Goal: Transaction & Acquisition: Purchase product/service

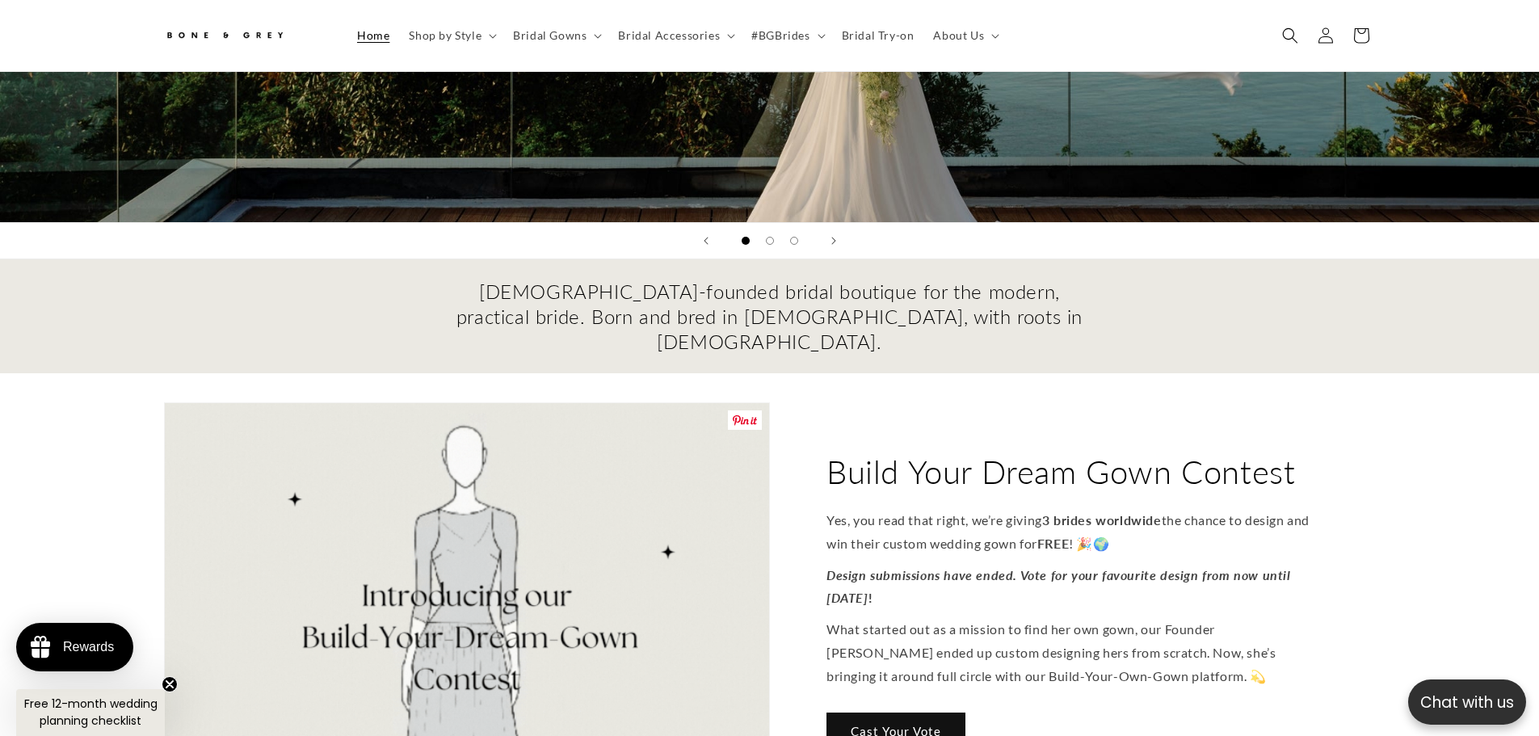
scroll to position [485, 0]
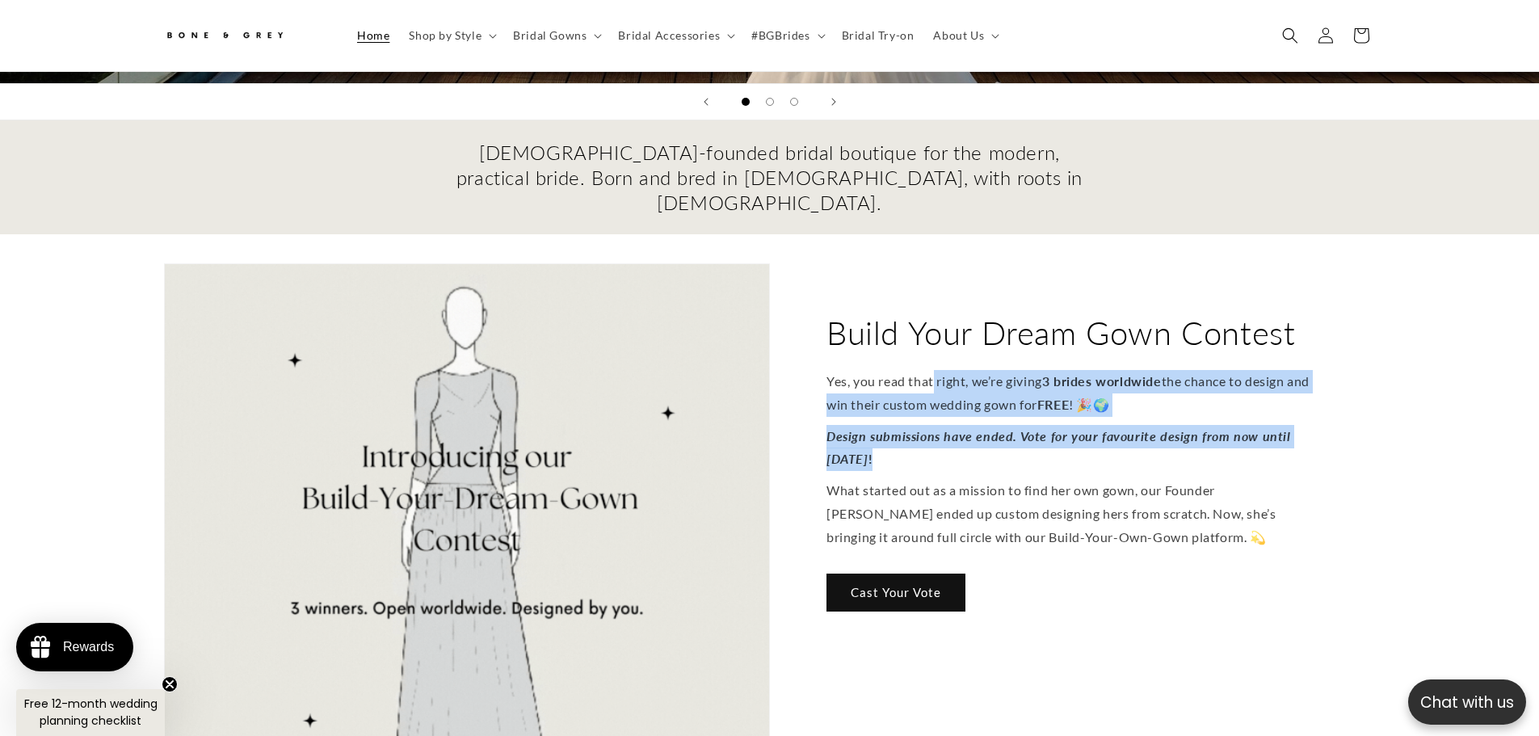
drag, startPoint x: 936, startPoint y: 342, endPoint x: 972, endPoint y: 411, distance: 78.1
click at [972, 411] on div "Yes, you read that right, we’re giving 3 brides worldwide the chance to design …" at bounding box center [1073, 459] width 493 height 179
click at [1216, 438] on div "Yes, you read that right, we’re giving 3 brides worldwide the chance to design …" at bounding box center [1073, 459] width 493 height 179
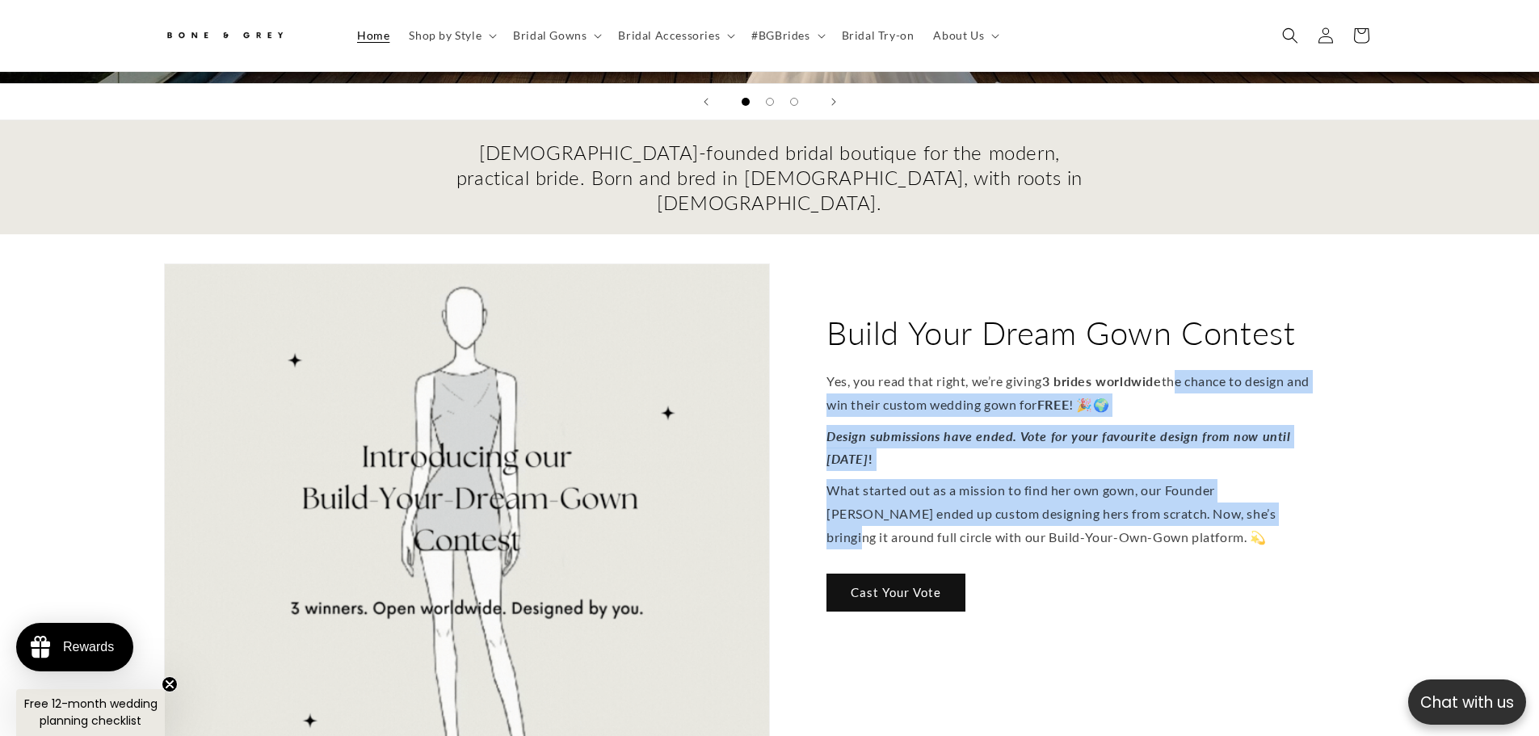
drag, startPoint x: 1189, startPoint y: 389, endPoint x: 1188, endPoint y: 343, distance: 46.9
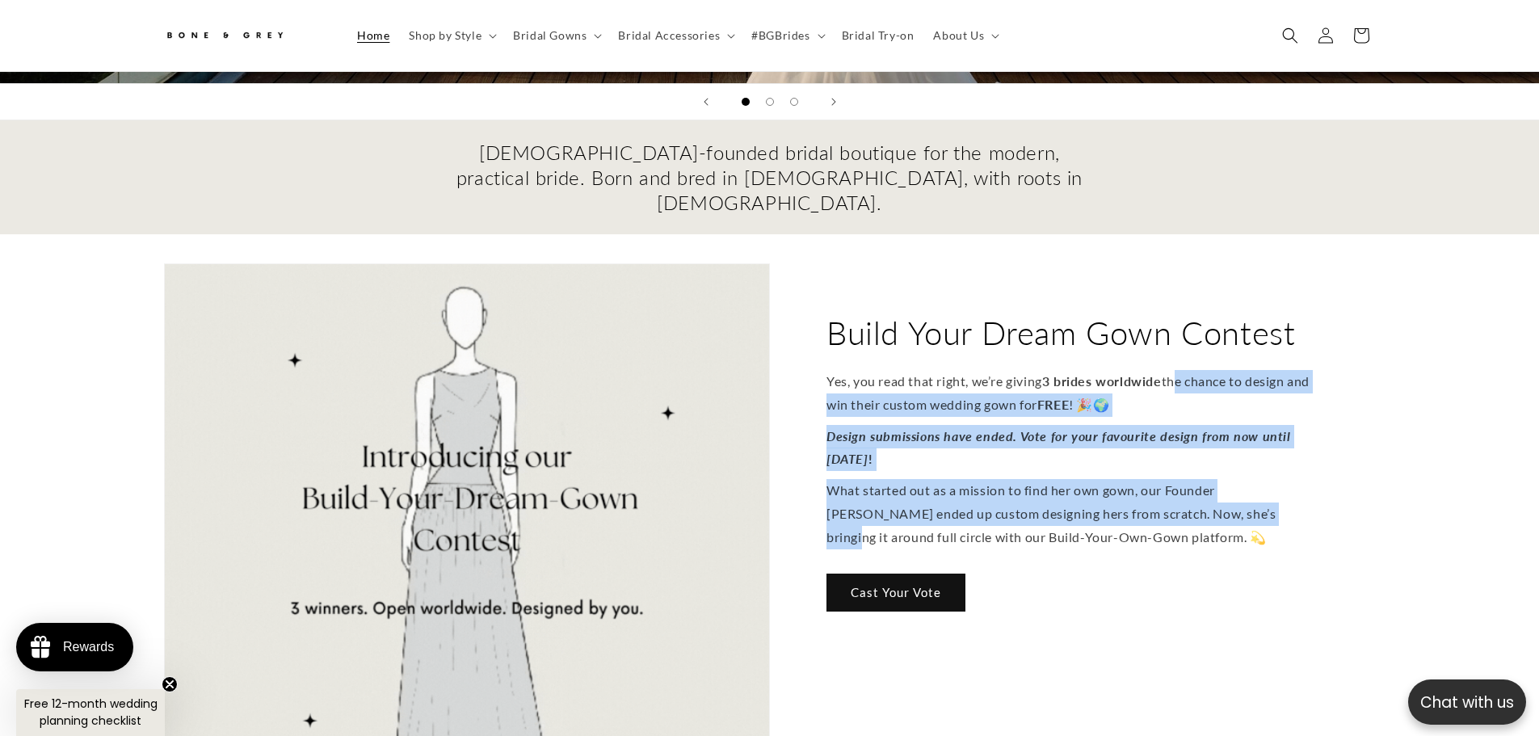
click at [1188, 370] on div "Yes, you read that right, we’re giving 3 brides worldwide the chance to design …" at bounding box center [1073, 459] width 493 height 179
click at [980, 370] on p "Yes, you read that right, we’re giving 3 brides worldwide the chance to design …" at bounding box center [1073, 393] width 493 height 47
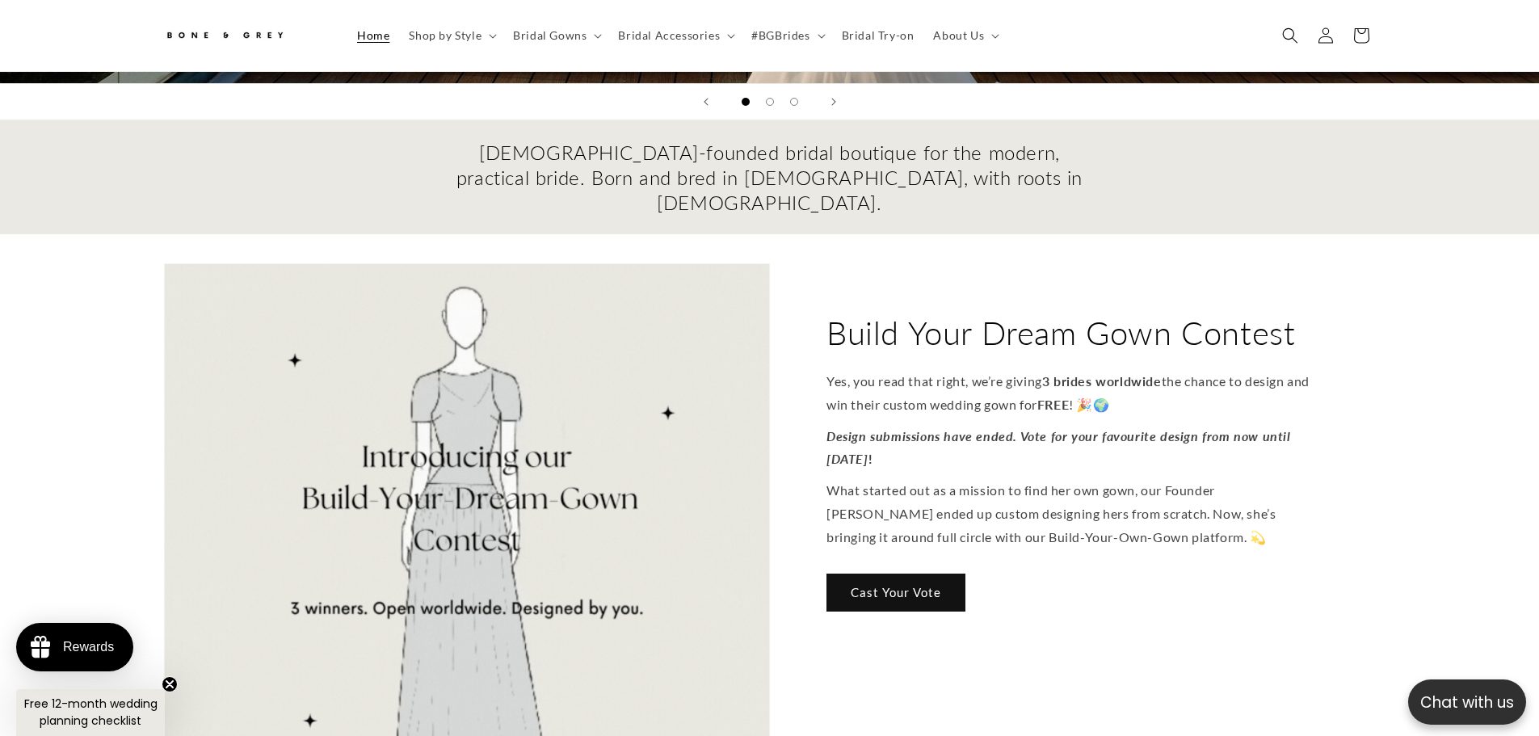
scroll to position [0, 444]
click at [983, 457] on div "Build Your Dream Gown Contest Yes, you read that right, we’re giving 3 brides w…" at bounding box center [1073, 567] width 606 height 608
click at [983, 480] on p "What started out as a mission to find her own gown, our Founder Joy ended up cu…" at bounding box center [1073, 514] width 493 height 69
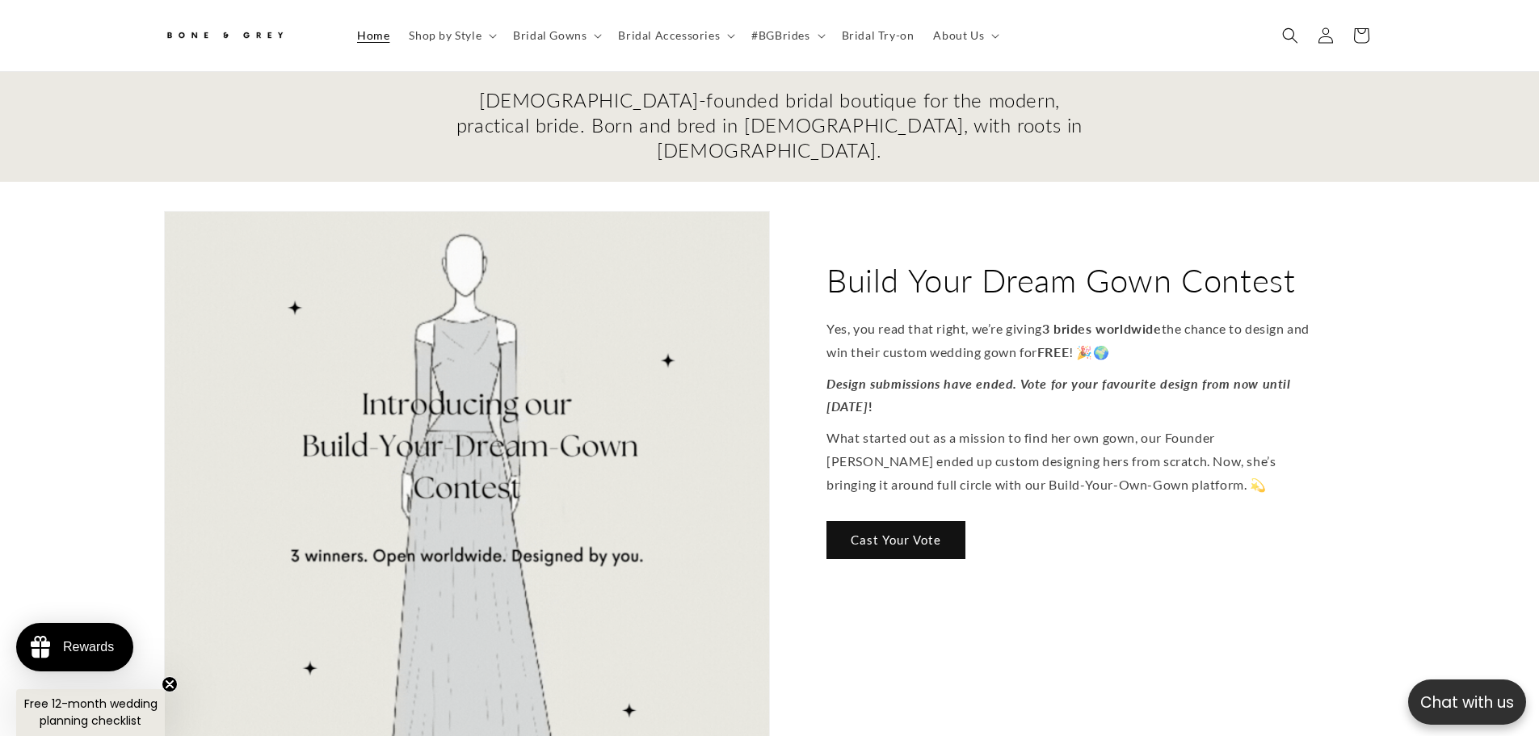
scroll to position [566, 0]
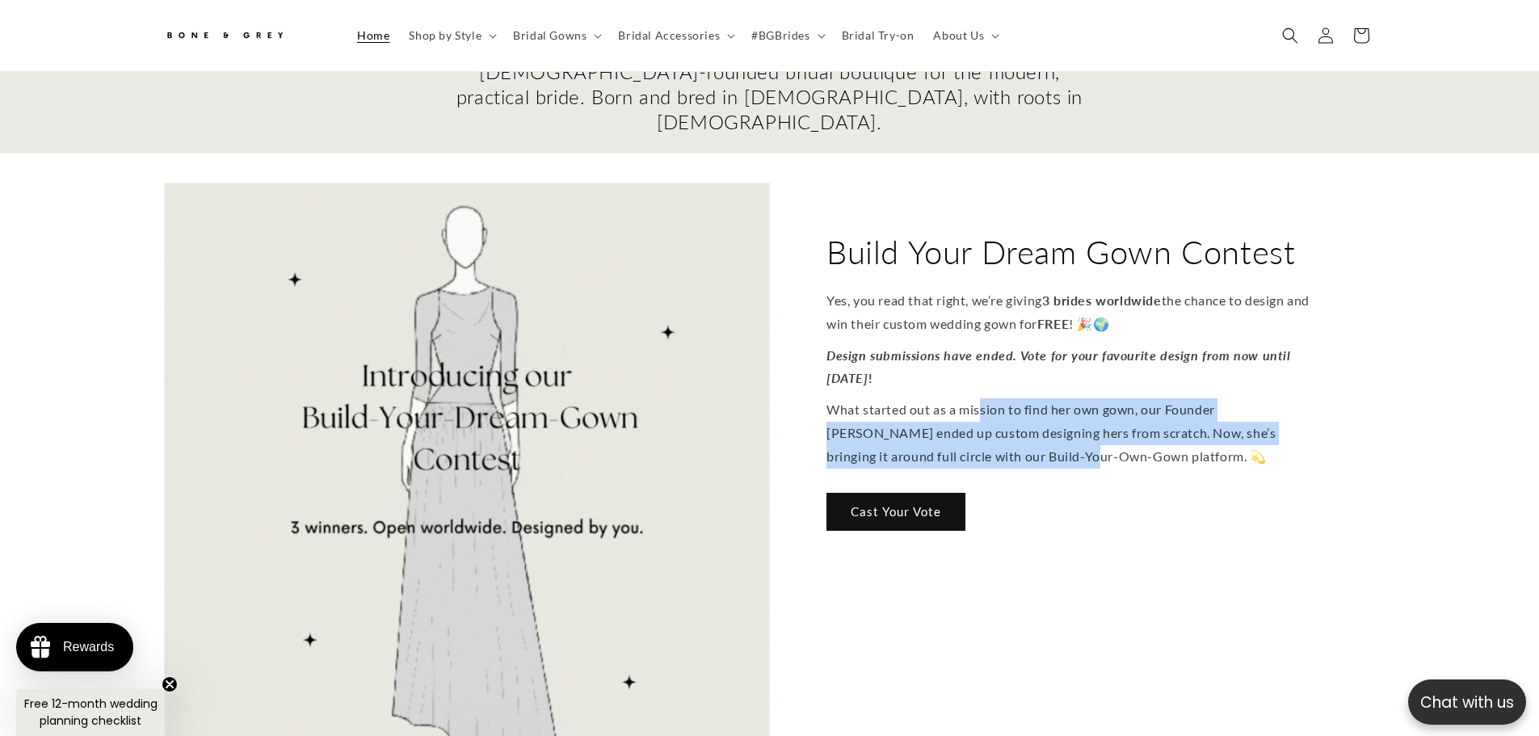
drag, startPoint x: 985, startPoint y: 426, endPoint x: 983, endPoint y: 373, distance: 52.5
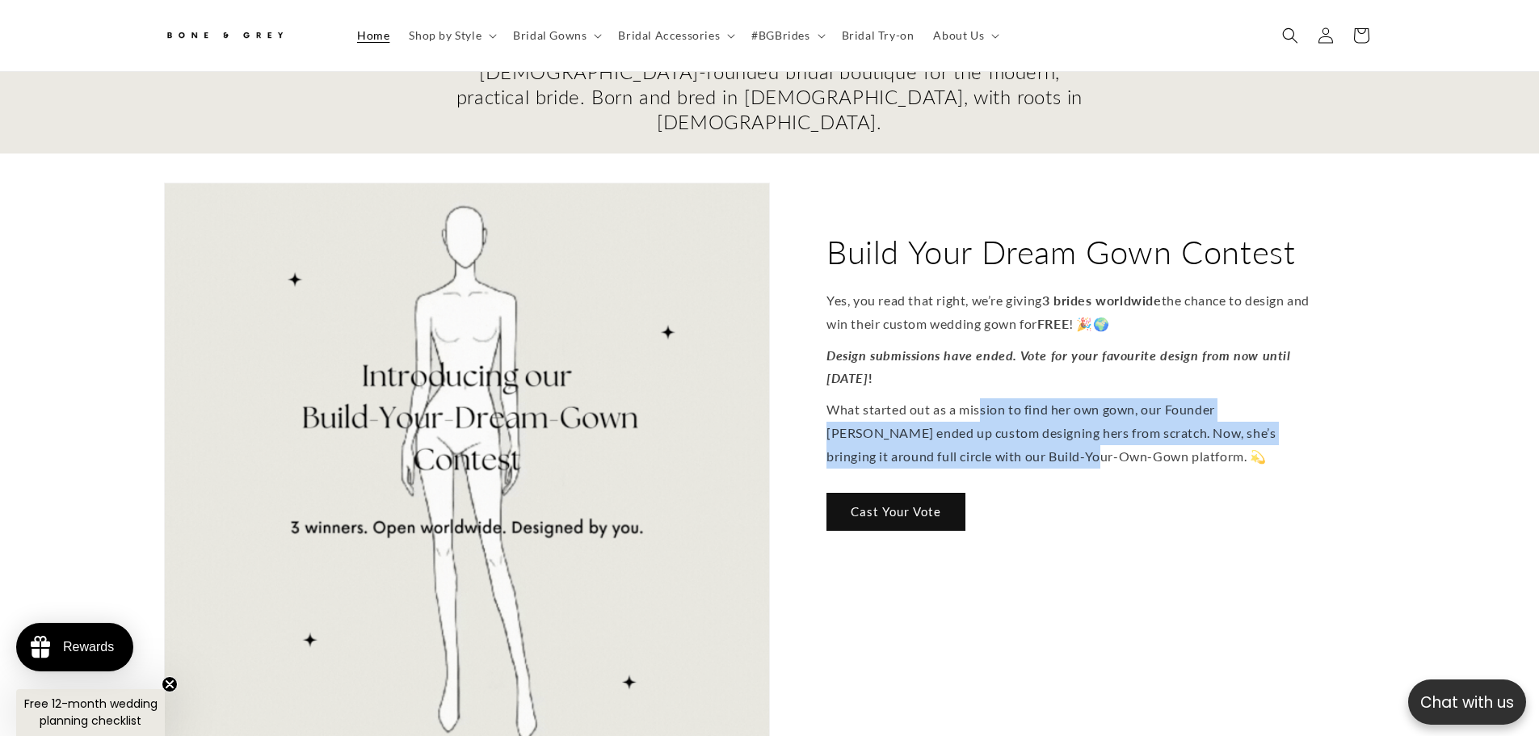
click at [983, 399] on p "What started out as a mission to find her own gown, our Founder Joy ended up cu…" at bounding box center [1073, 433] width 493 height 69
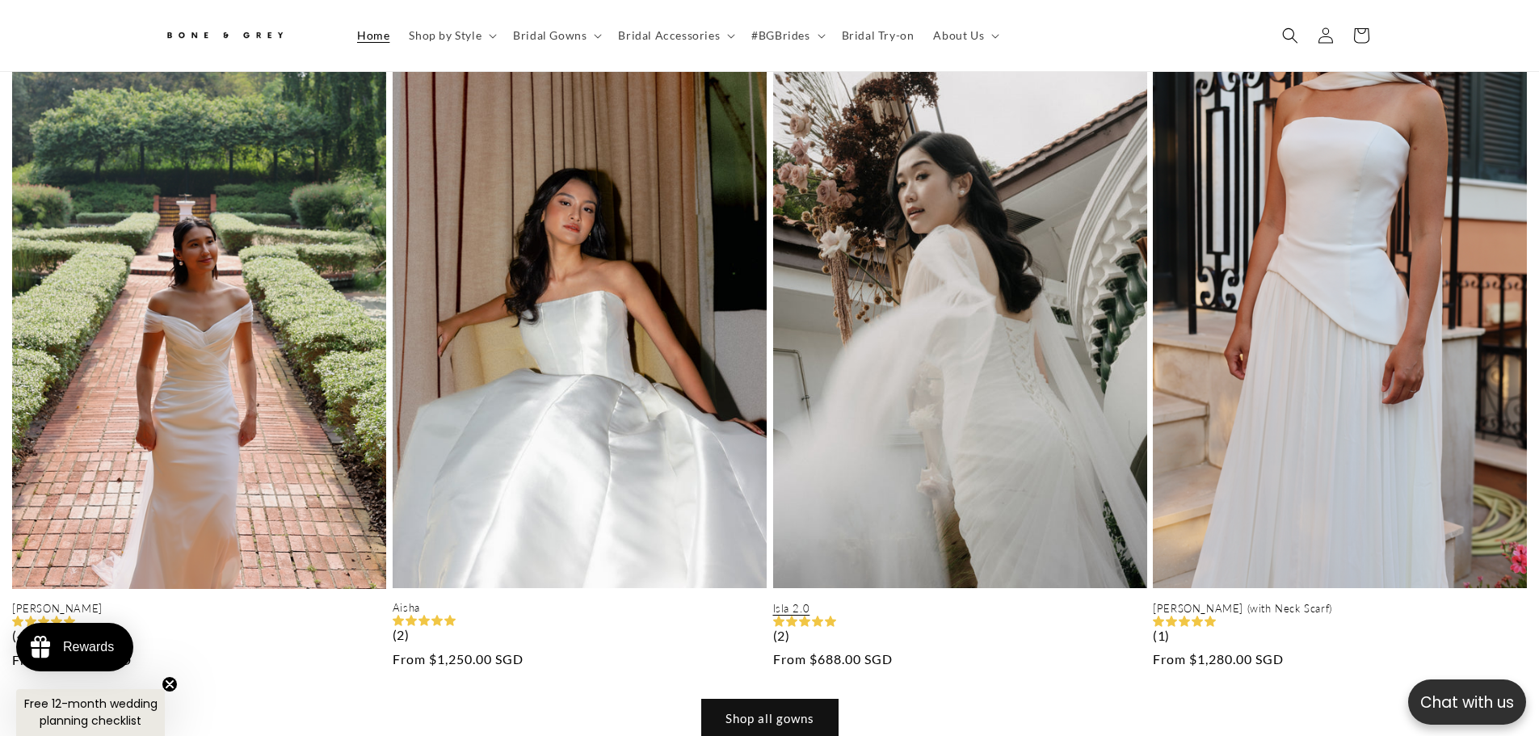
scroll to position [2101, 0]
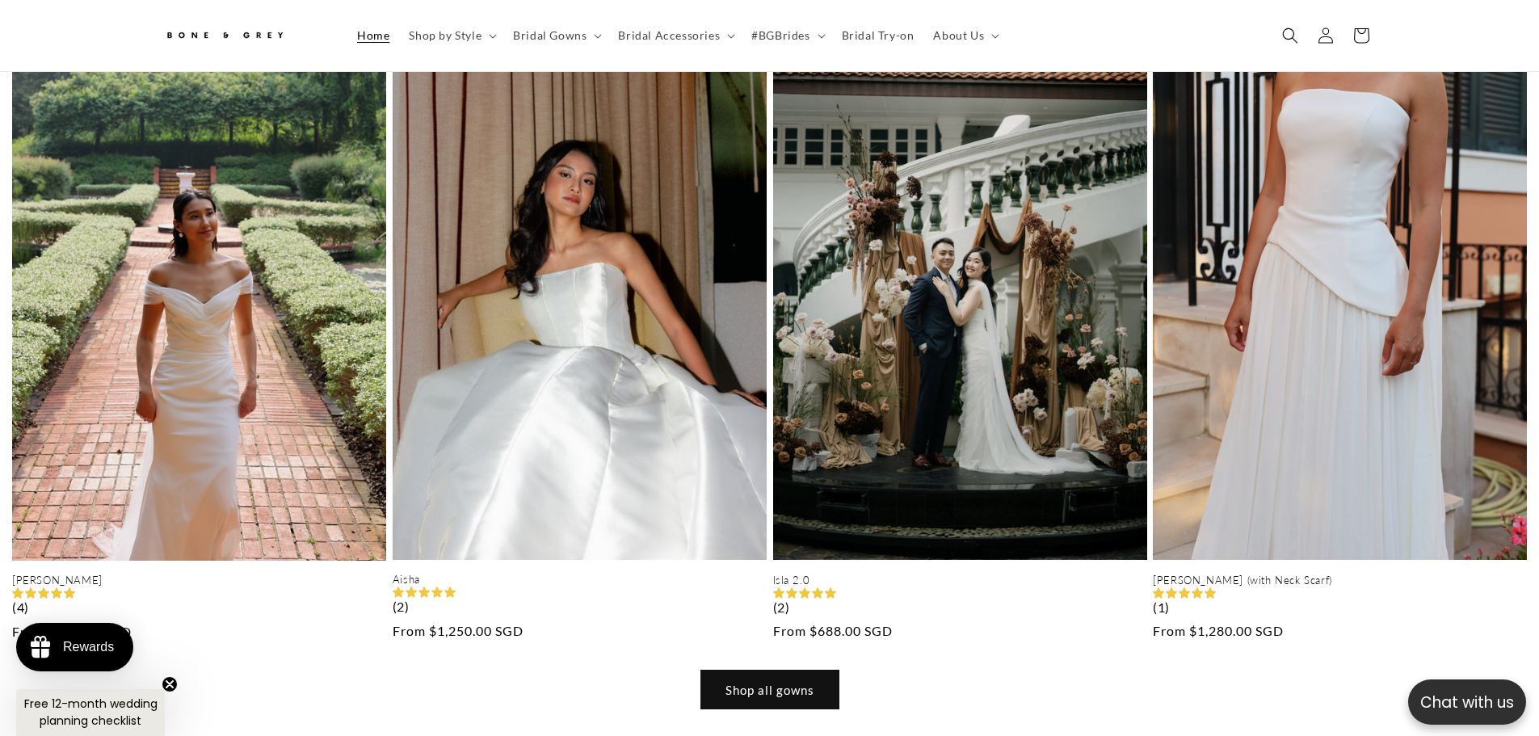
click at [719, 671] on link "Shop all gowns" at bounding box center [769, 690] width 137 height 38
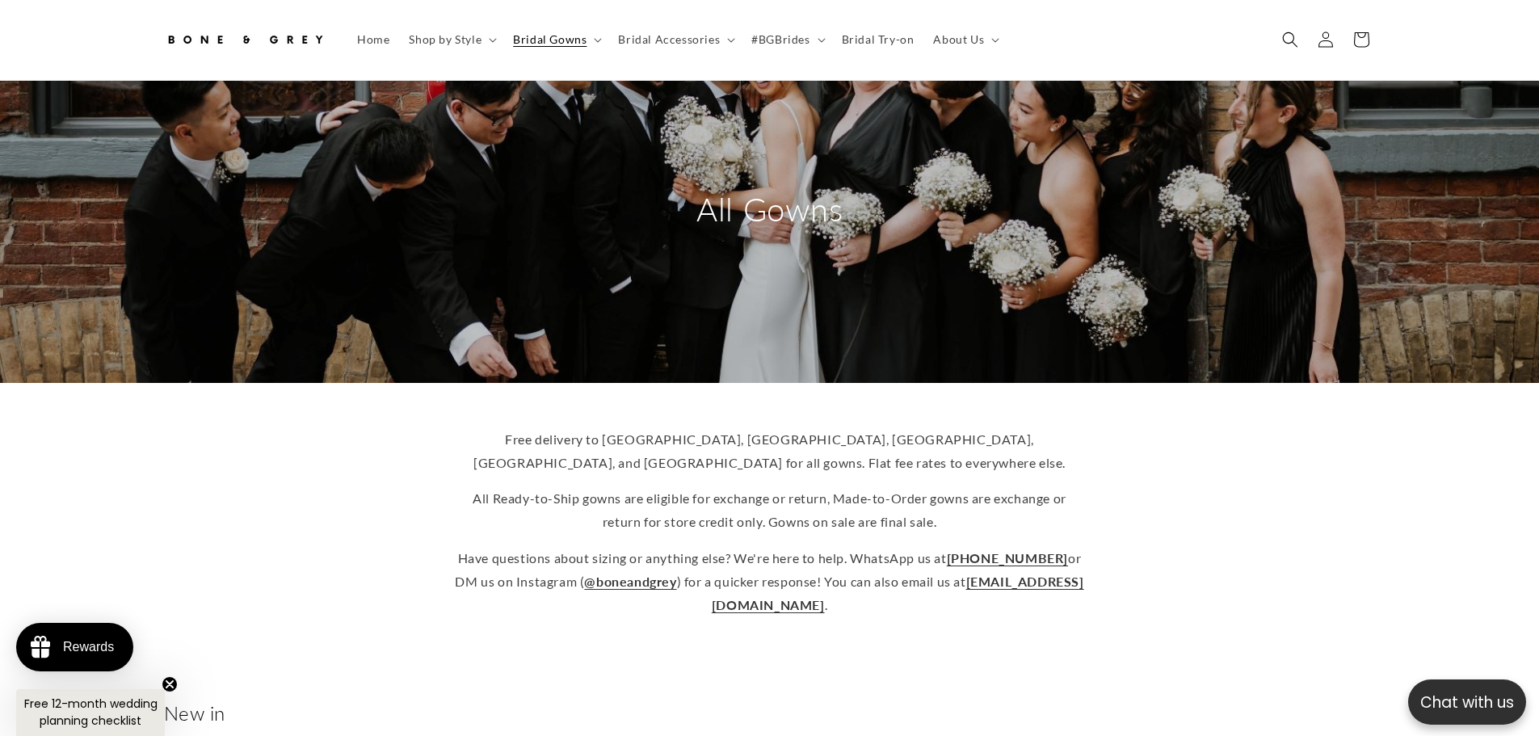
scroll to position [159, 0]
